Goal: Transaction & Acquisition: Purchase product/service

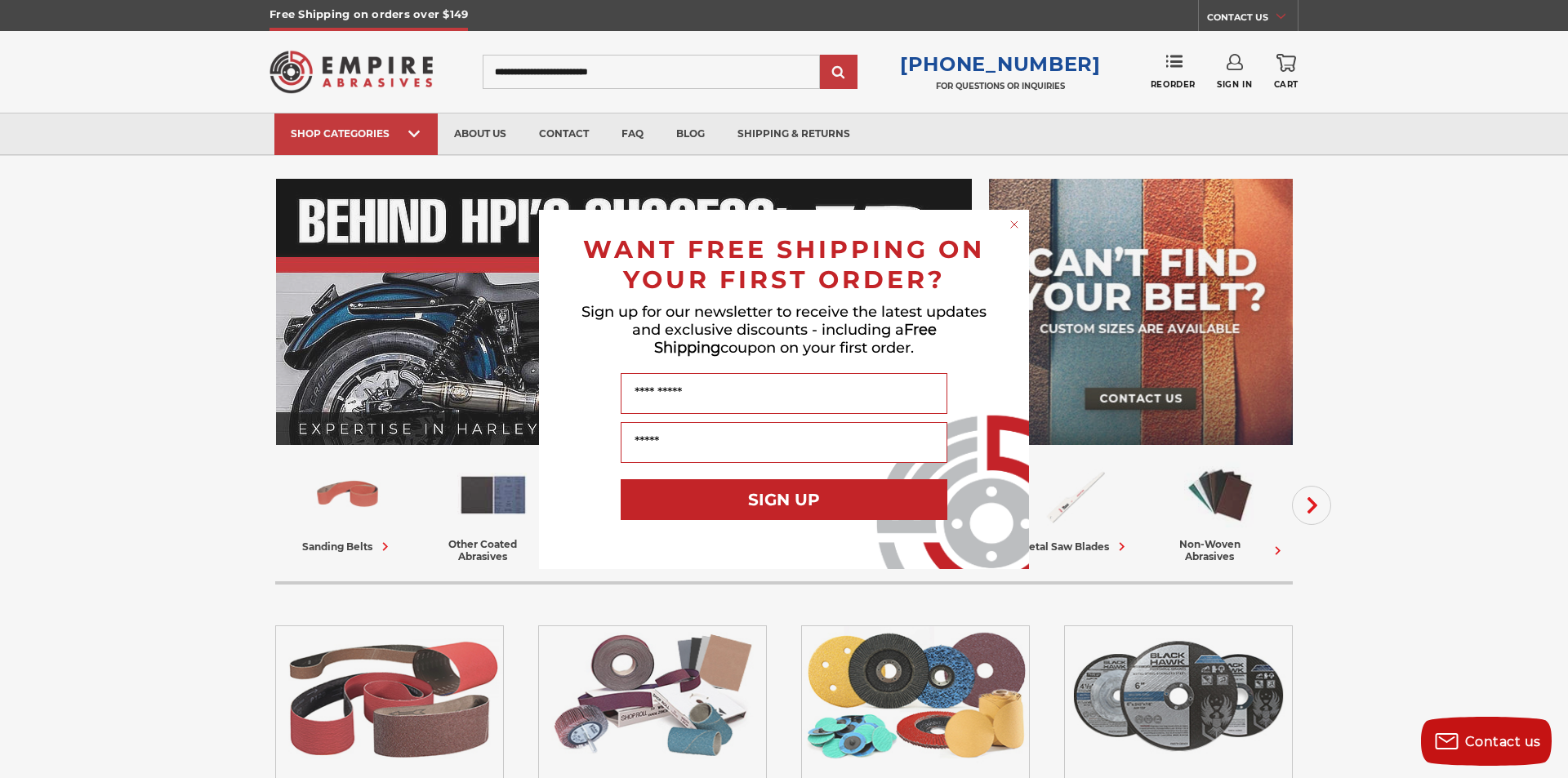
click at [1013, 229] on circle "Close dialog" at bounding box center [1015, 224] width 16 height 16
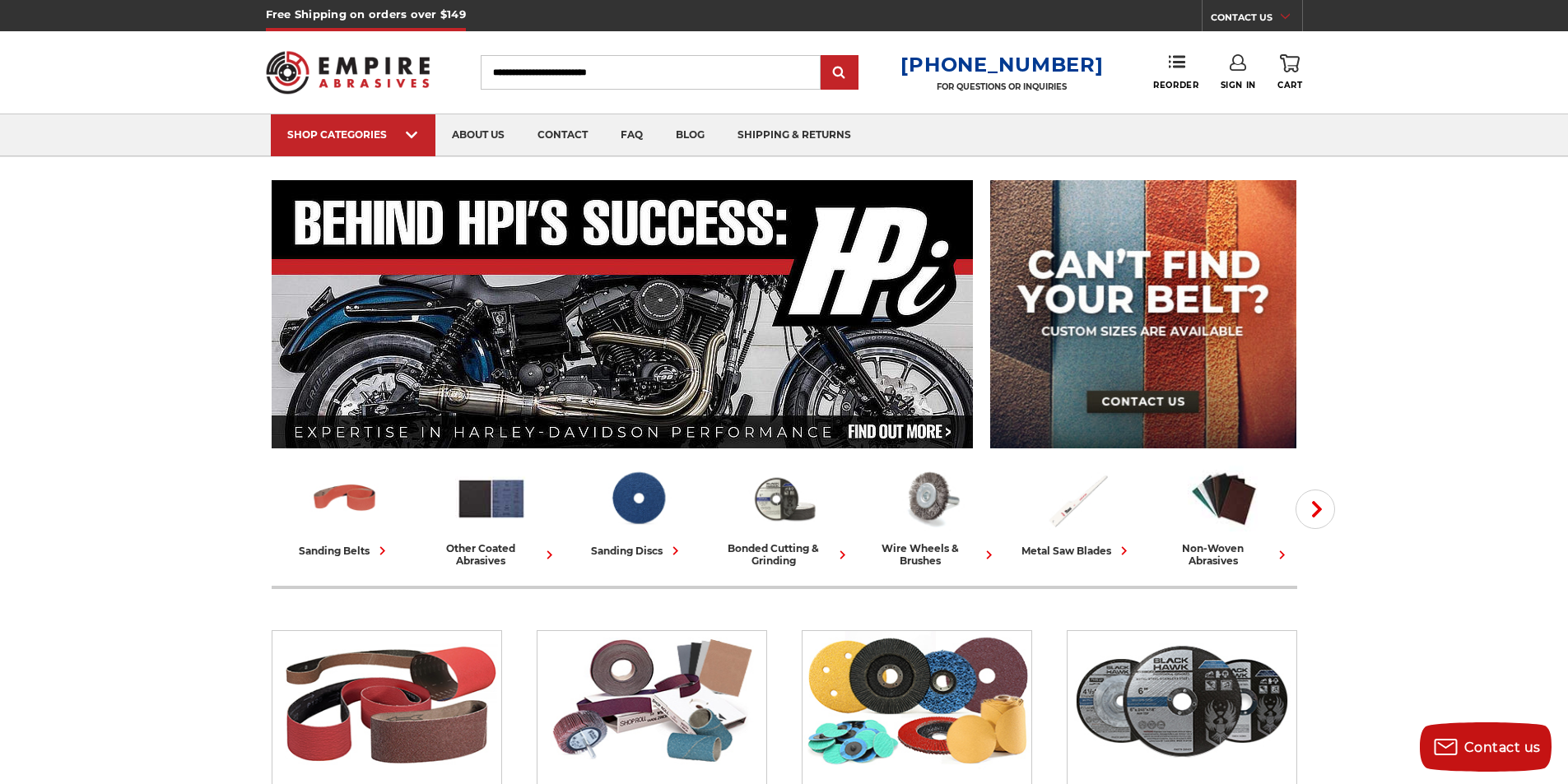
click at [584, 68] on input "Search" at bounding box center [651, 72] width 340 height 34
click at [637, 534] on link "sanding discs" at bounding box center [638, 511] width 134 height 96
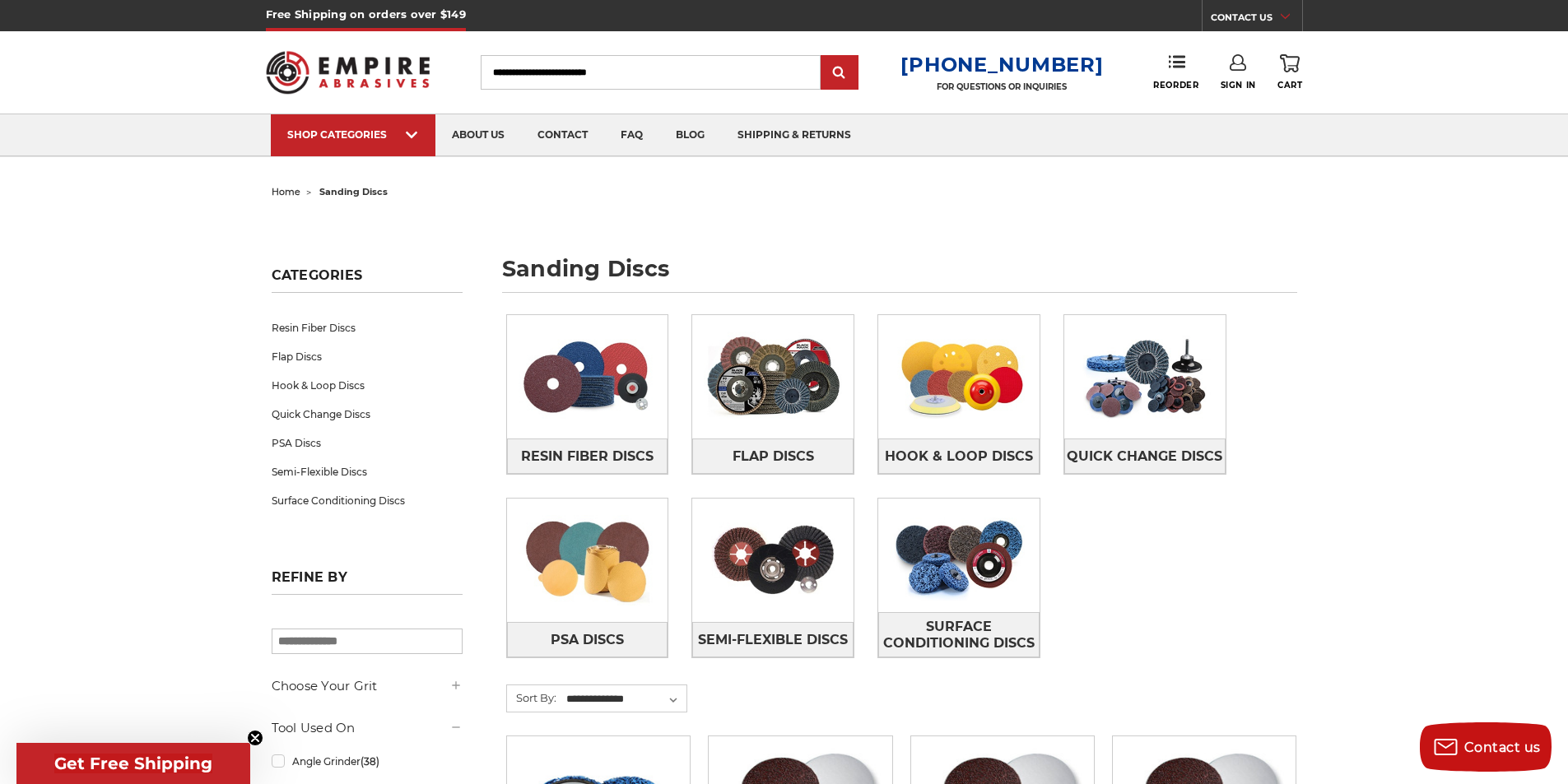
scroll to position [83, 0]
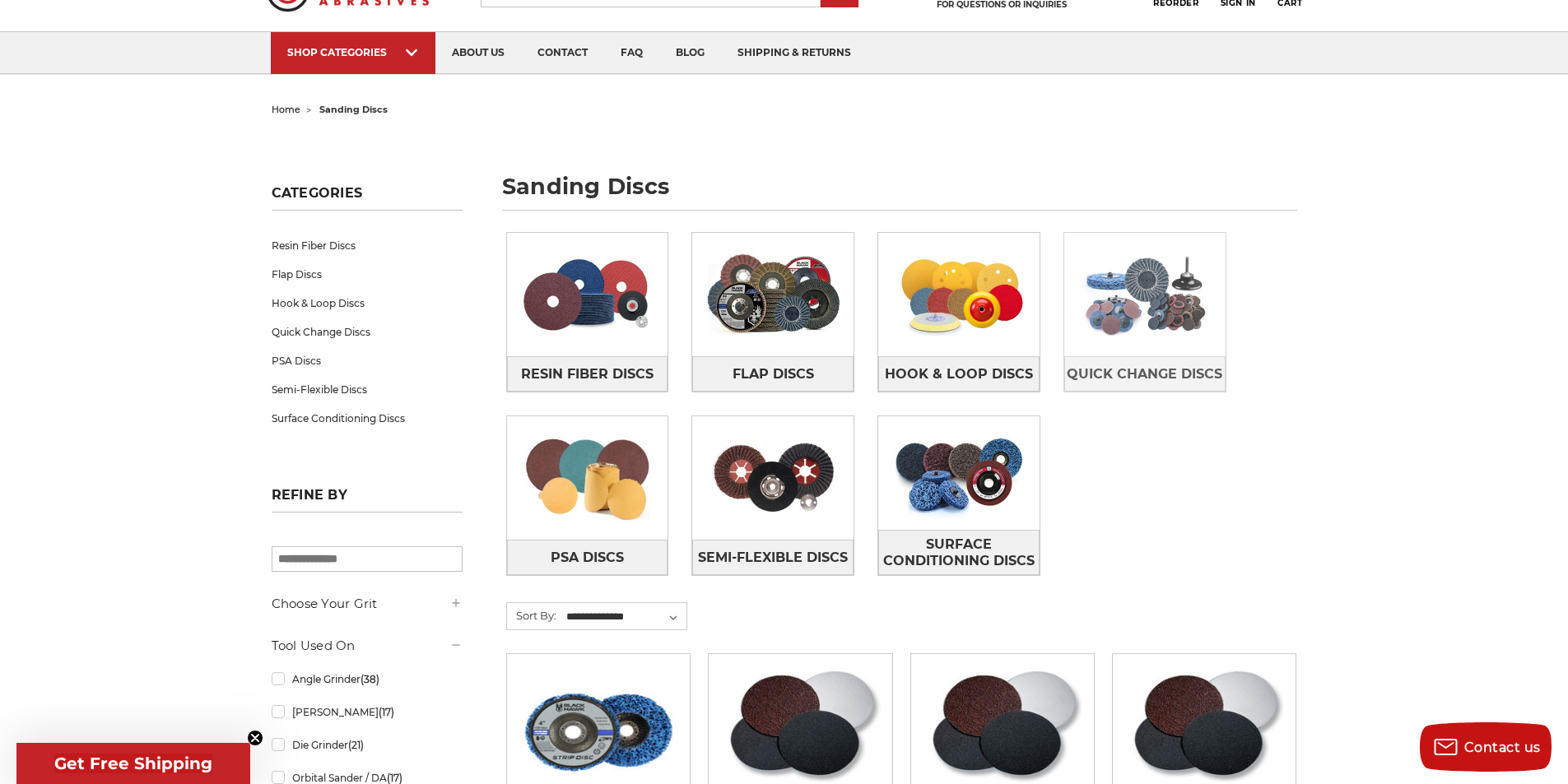
click at [1122, 340] on img at bounding box center [1144, 294] width 161 height 113
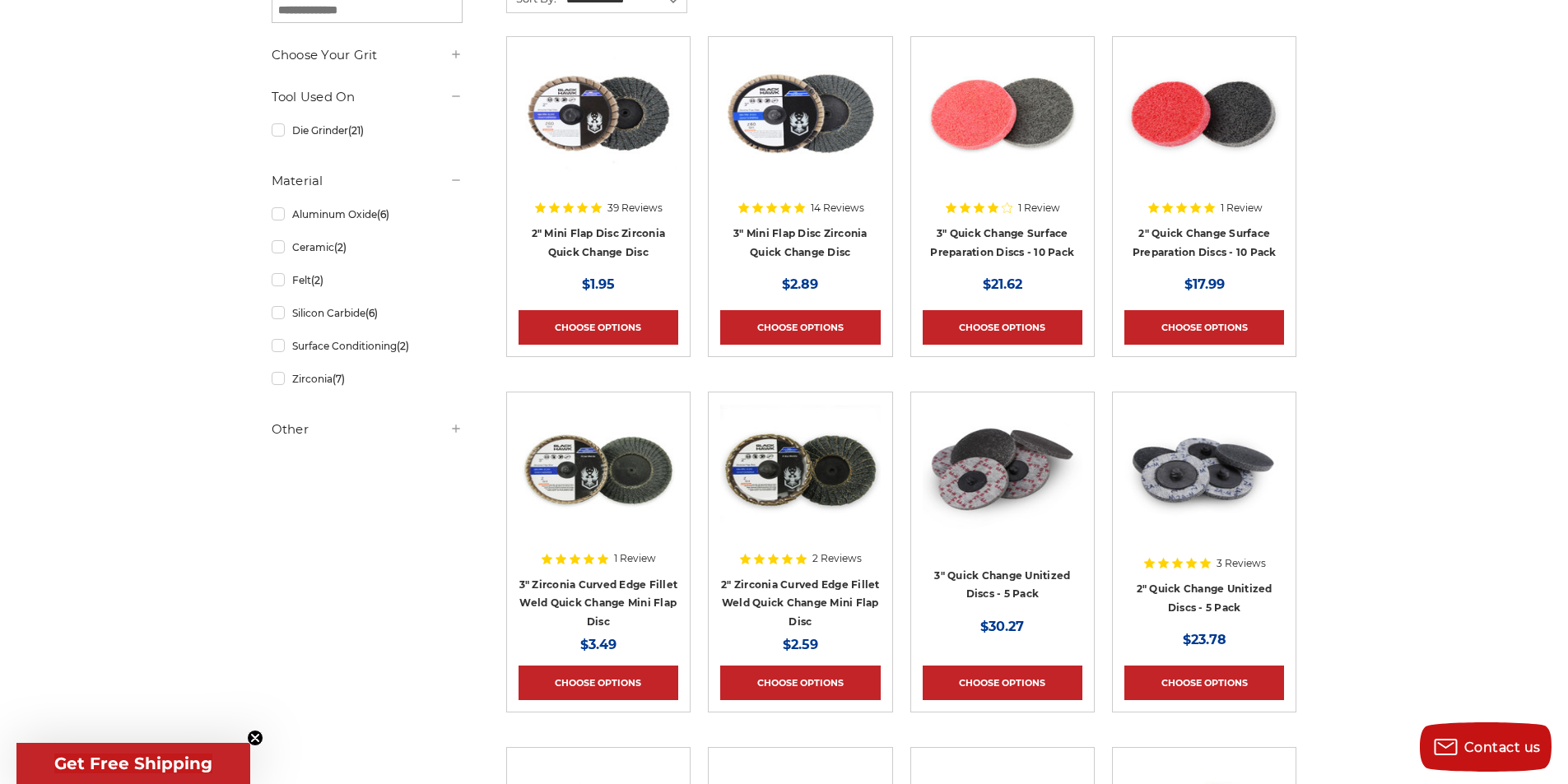
scroll to position [83, 0]
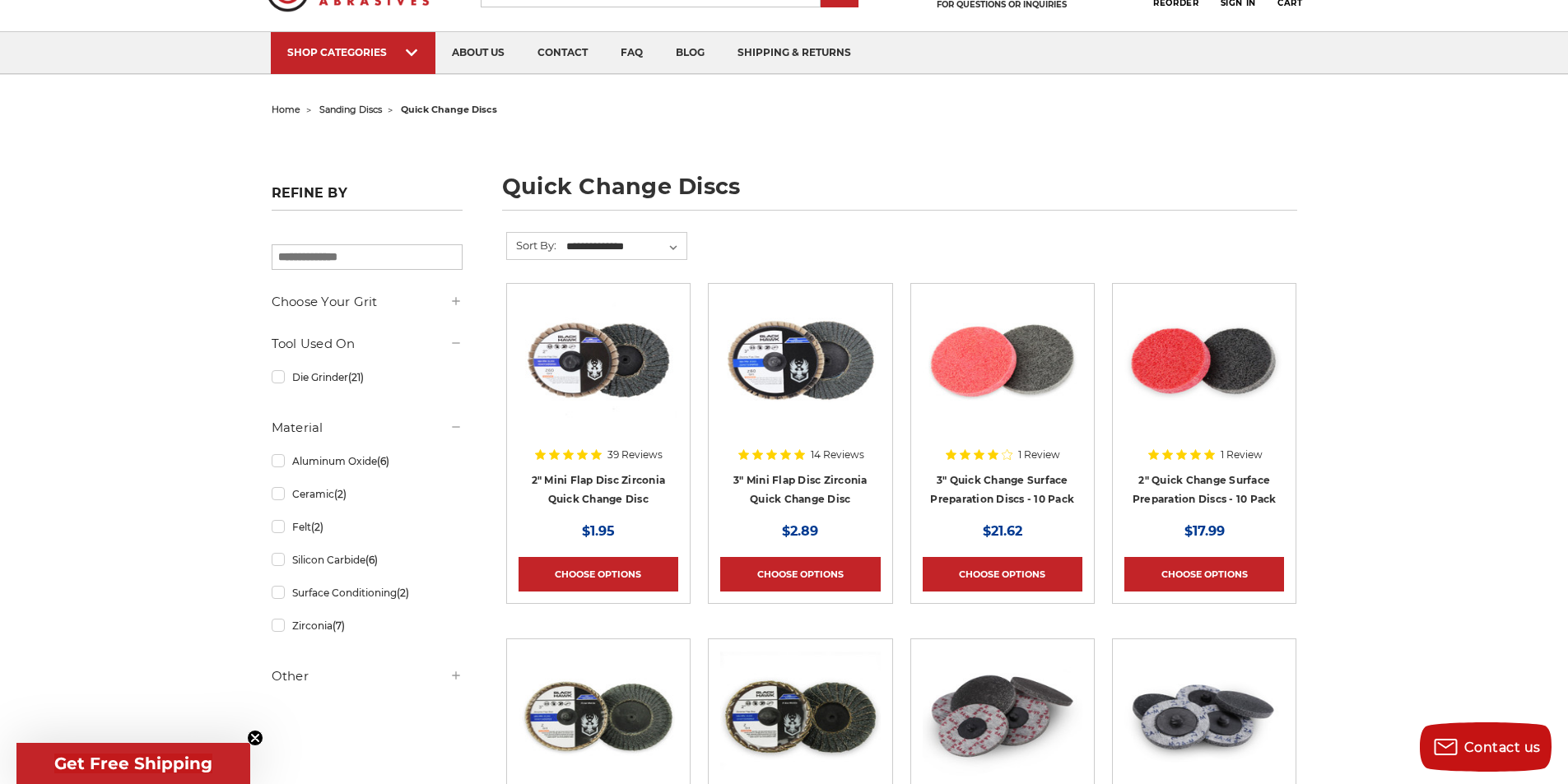
click at [452, 301] on icon at bounding box center [456, 301] width 13 height 13
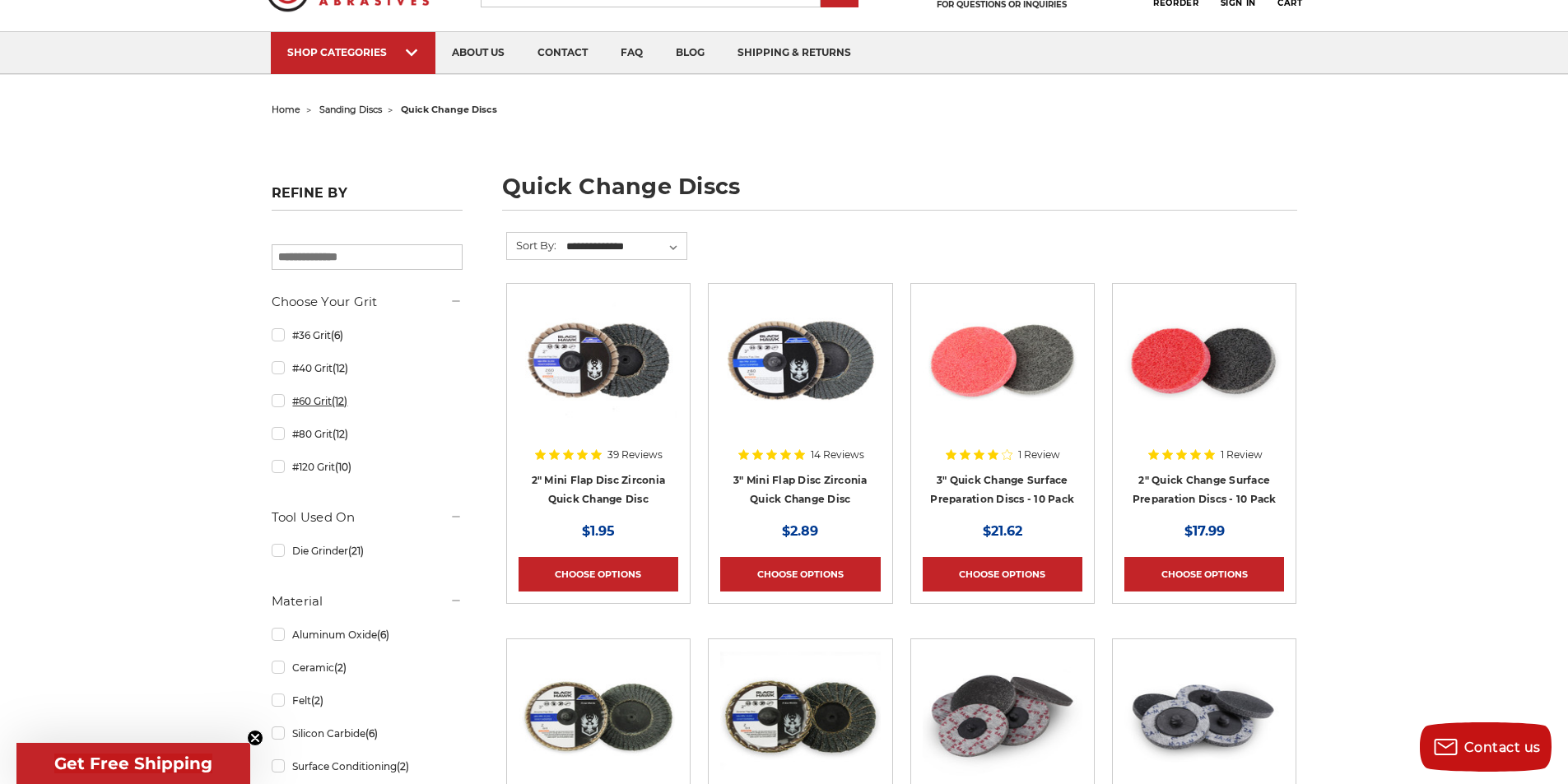
click at [278, 404] on link "#60 Grit (12)" at bounding box center [367, 401] width 191 height 29
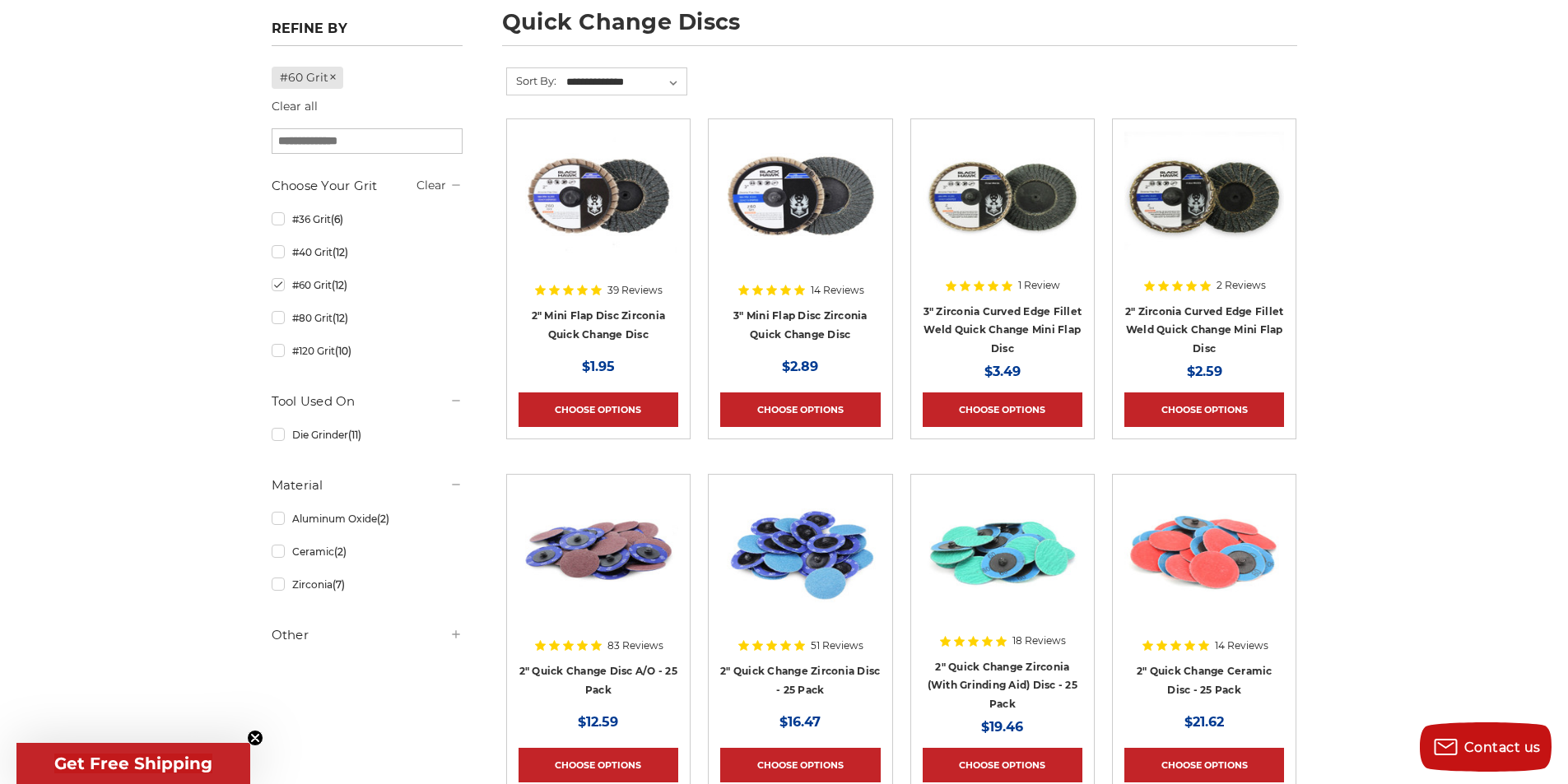
scroll to position [329, 0]
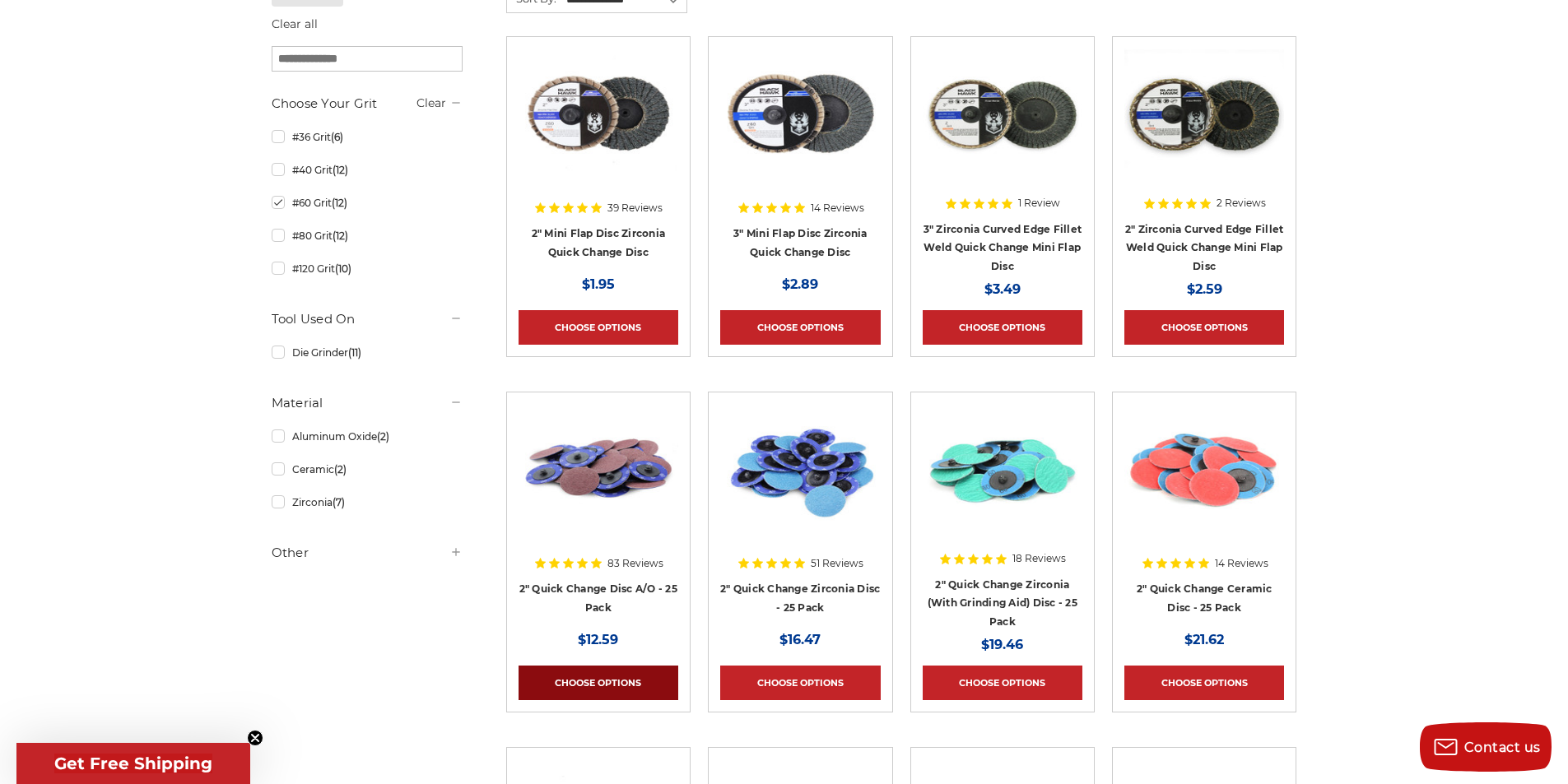
click at [610, 684] on link "Choose Options" at bounding box center [599, 682] width 160 height 34
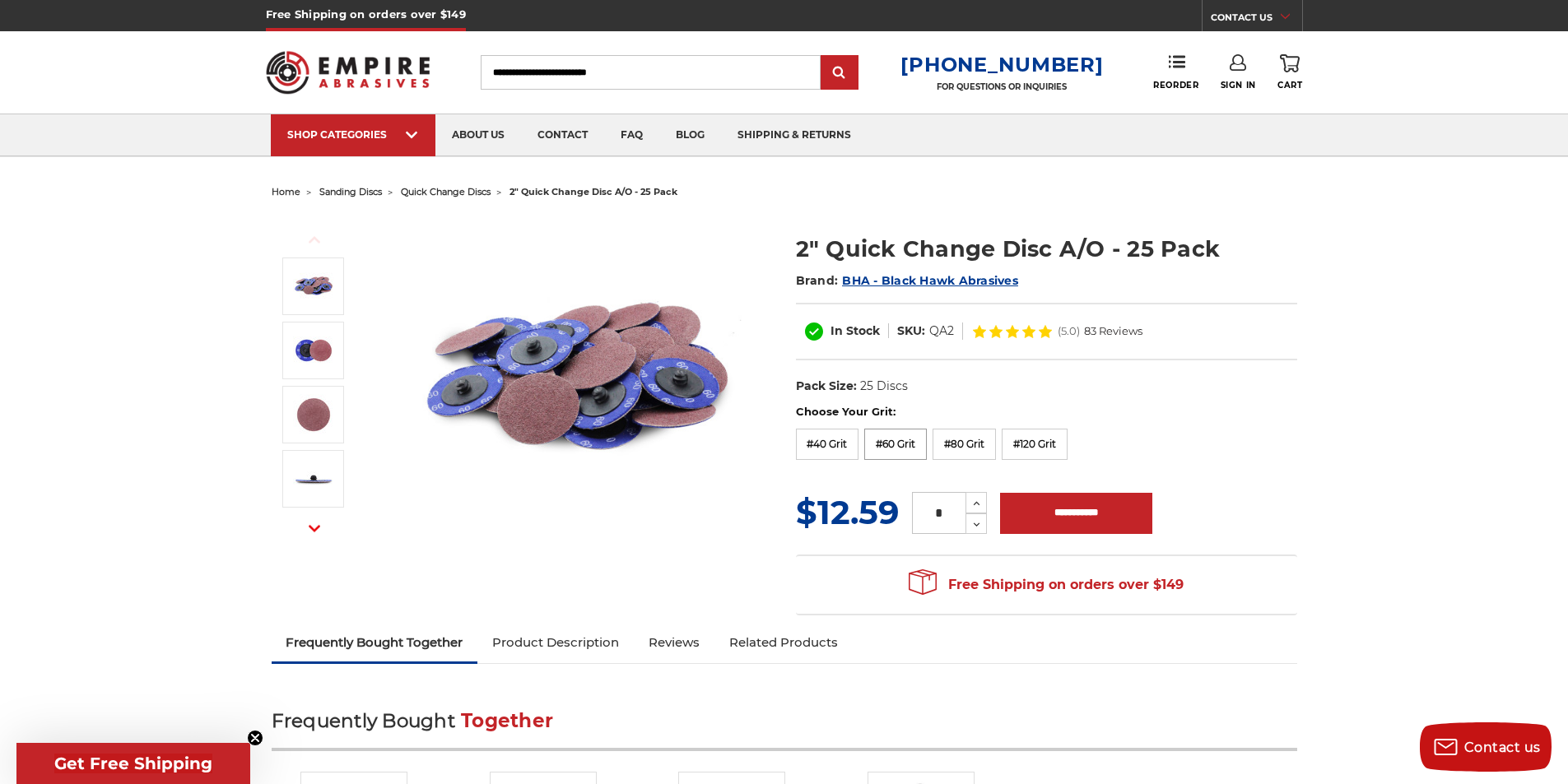
click at [897, 443] on label "#60 Grit" at bounding box center [895, 445] width 62 height 32
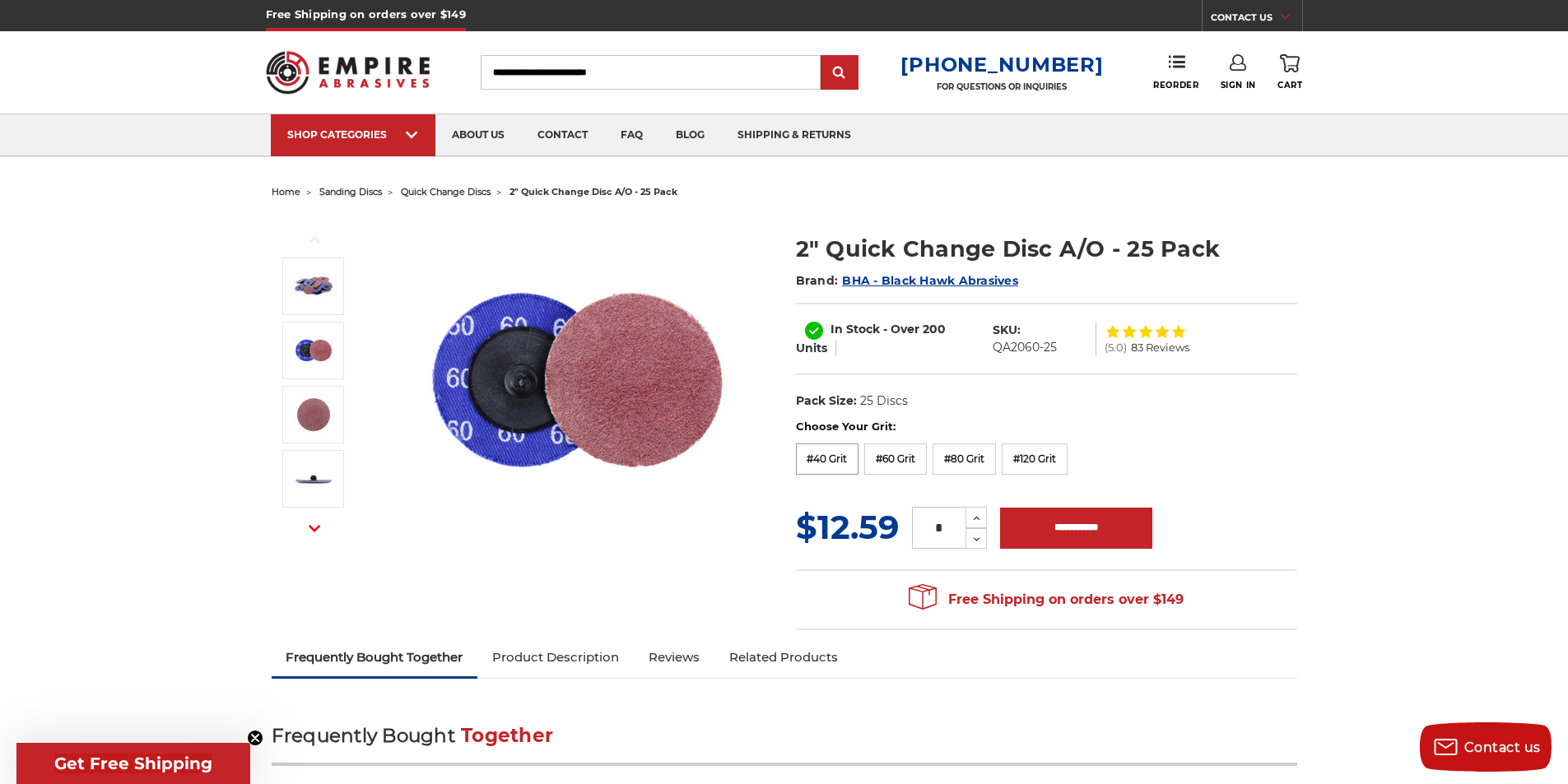
click at [827, 454] on label "#40 Grit" at bounding box center [828, 459] width 63 height 32
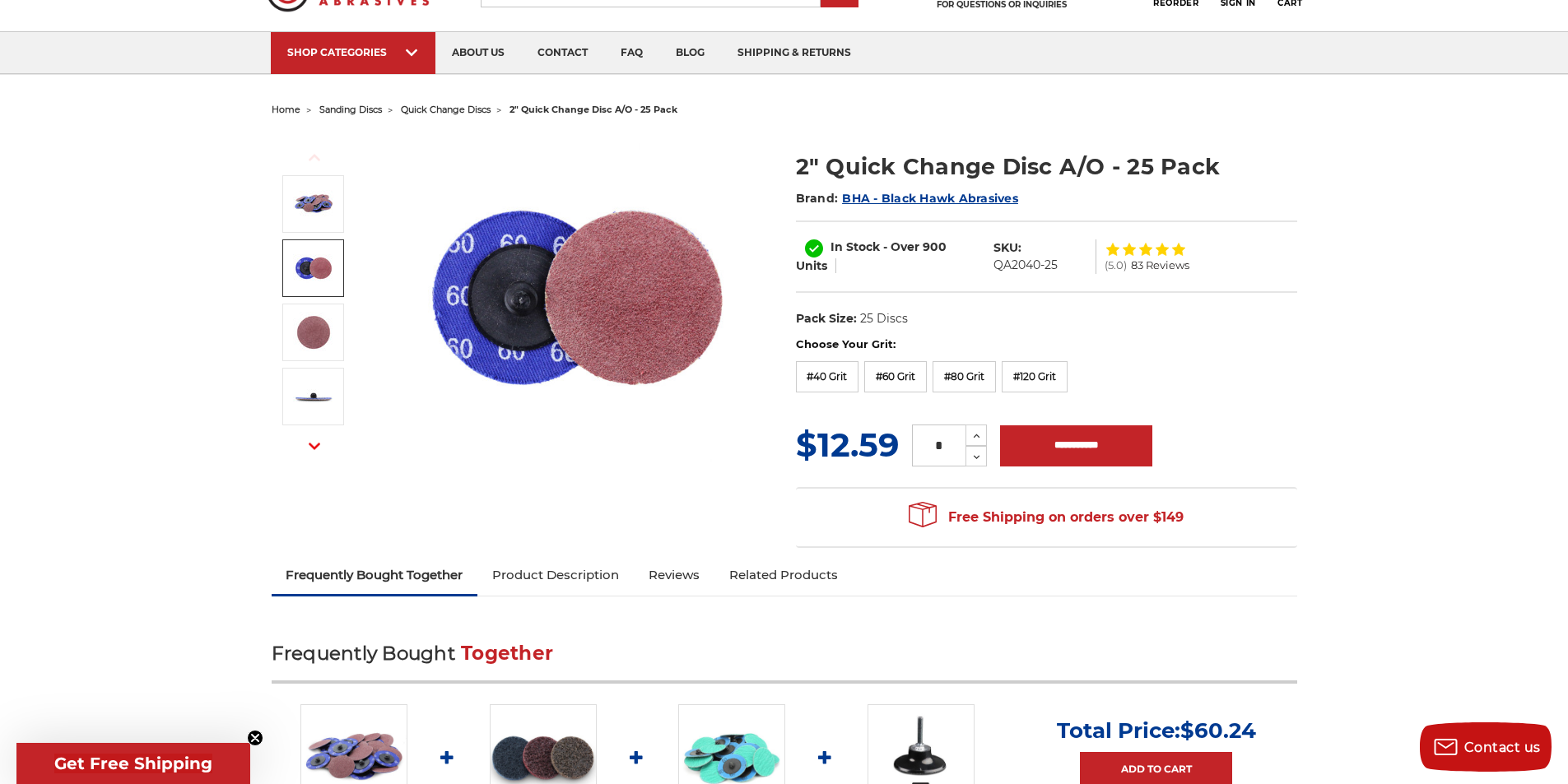
scroll to position [164, 0]
